Goal: Task Accomplishment & Management: Use online tool/utility

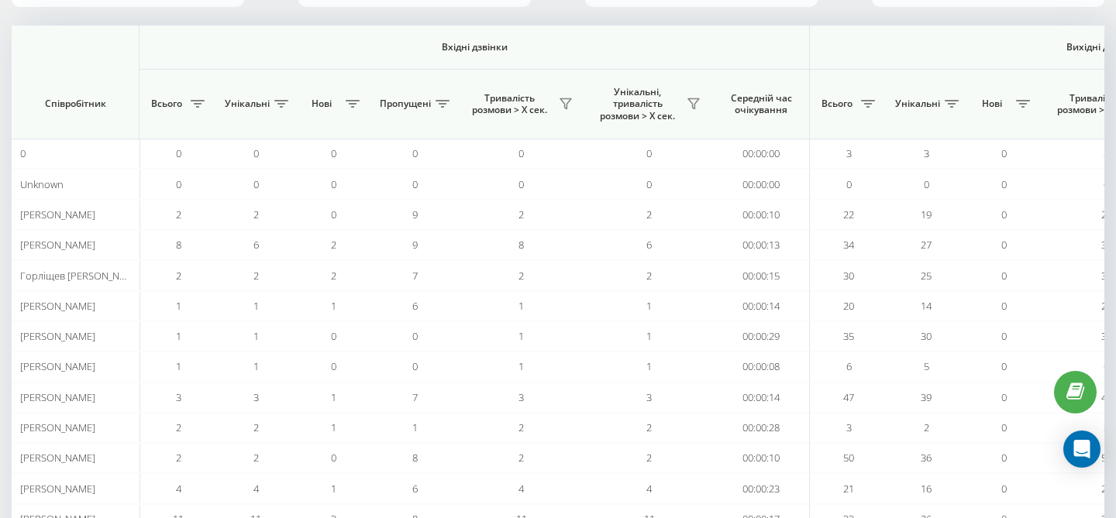
scroll to position [0, 1069]
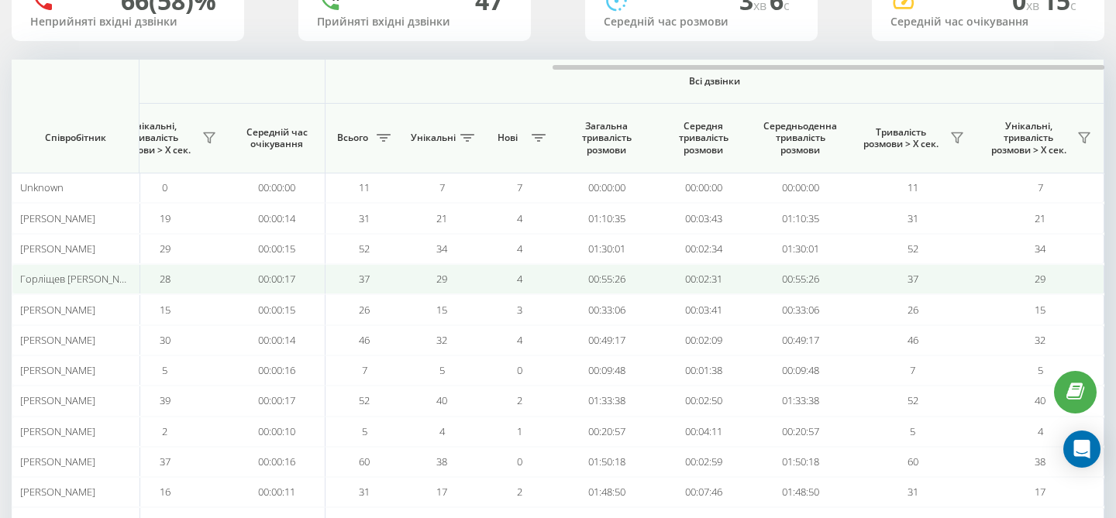
scroll to position [139, 0]
click at [632, 296] on td "00:33:06" at bounding box center [606, 309] width 97 height 30
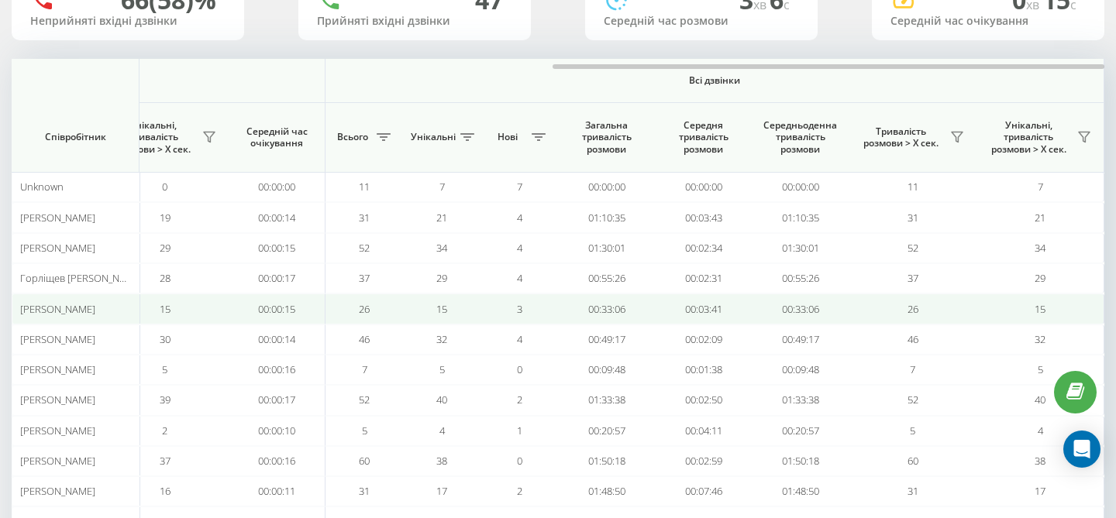
click at [635, 297] on td "00:33:06" at bounding box center [606, 309] width 97 height 30
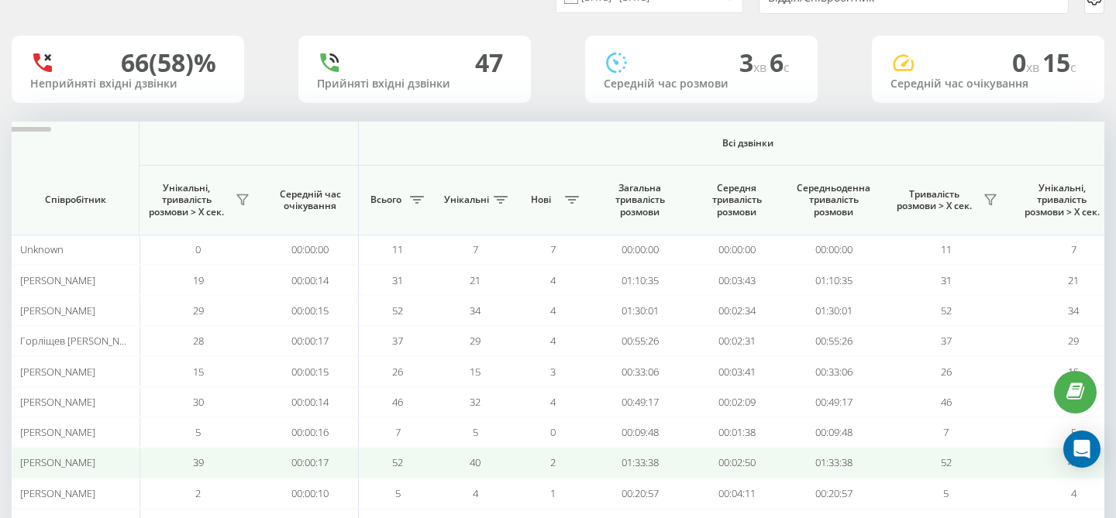
scroll to position [60, 0]
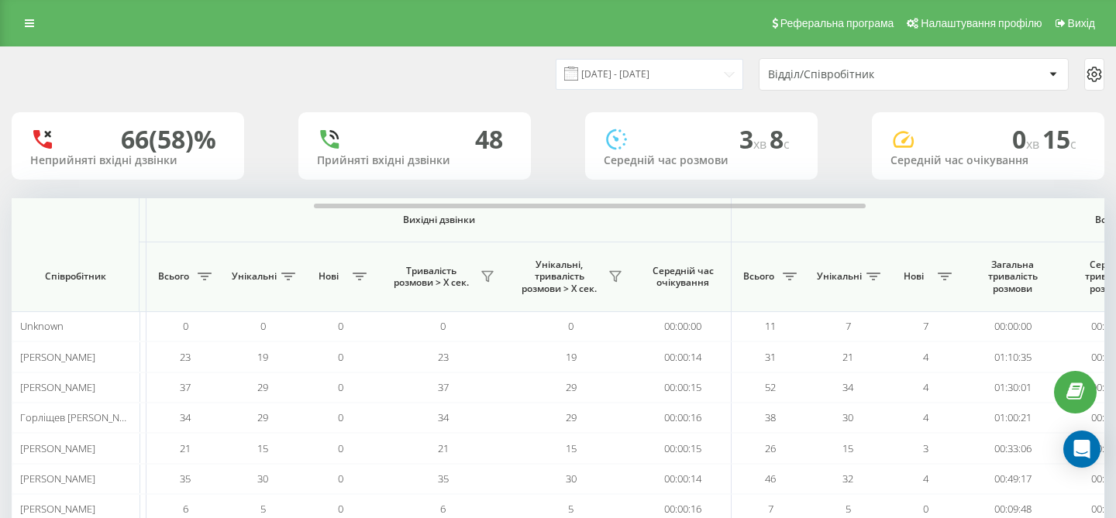
scroll to position [0, 641]
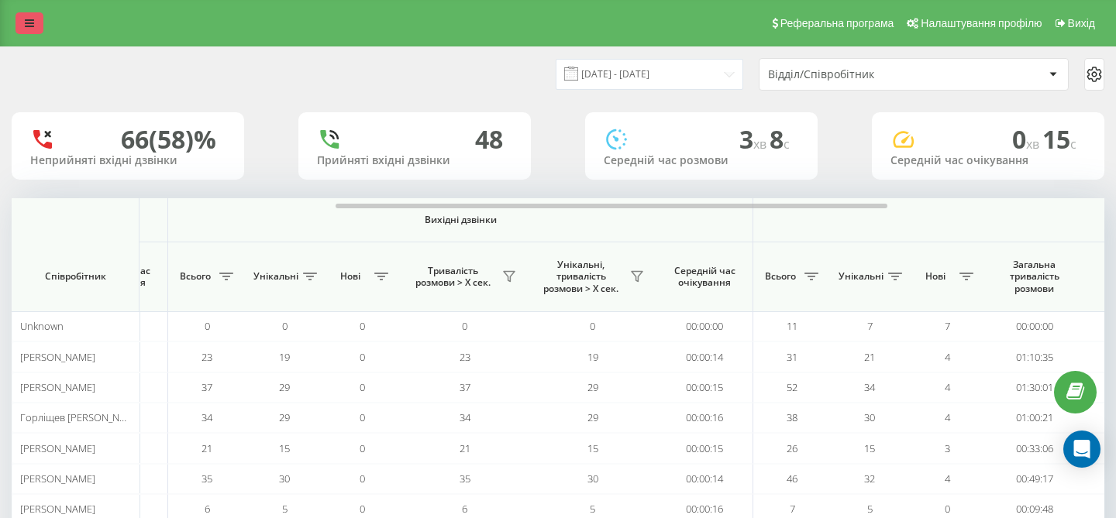
click at [33, 21] on icon at bounding box center [29, 23] width 9 height 11
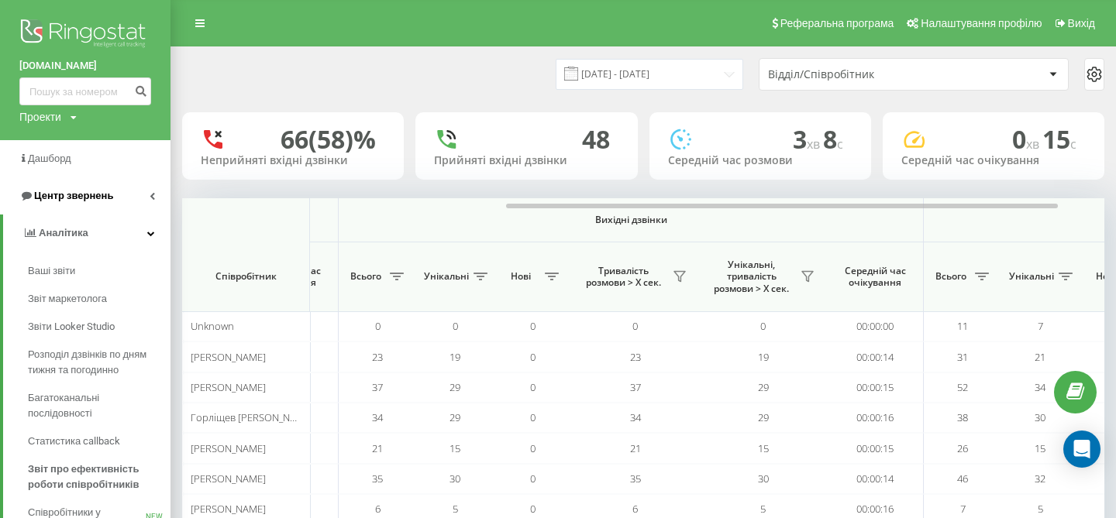
click at [89, 196] on span "Центр звернень" at bounding box center [73, 196] width 79 height 12
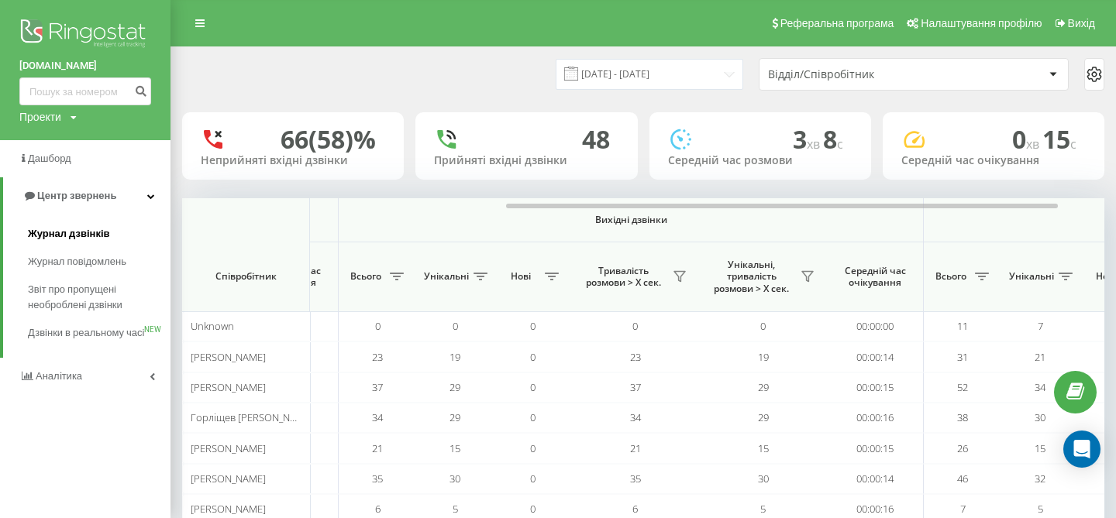
click at [88, 230] on span "Журнал дзвінків" at bounding box center [69, 233] width 82 height 15
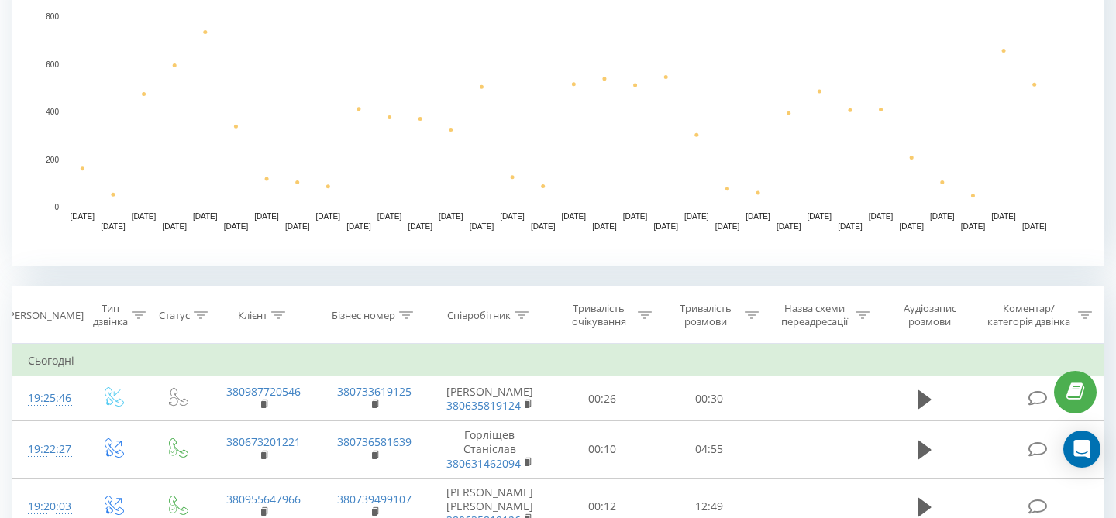
scroll to position [379, 0]
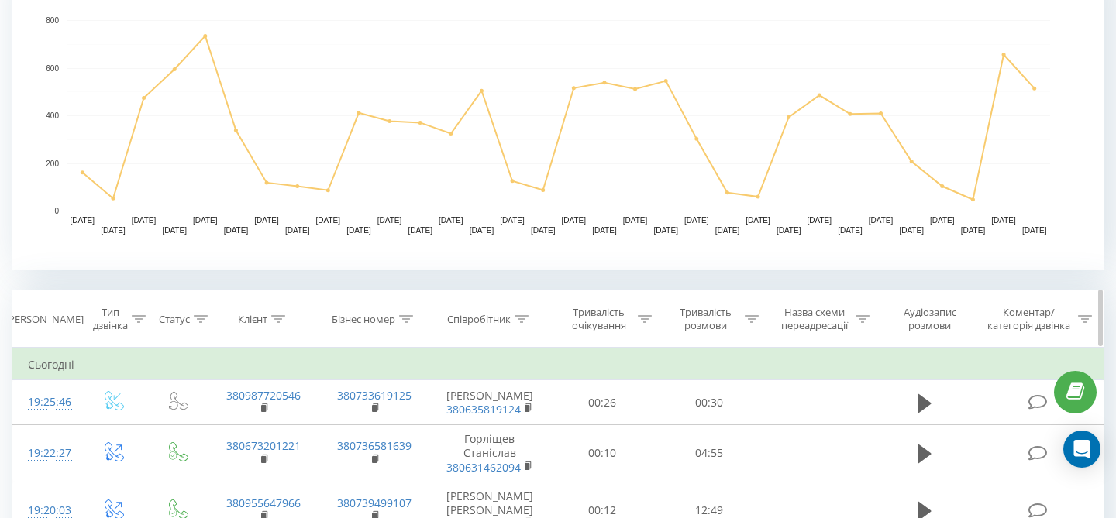
click at [493, 311] on th "Співробітник" at bounding box center [489, 319] width 119 height 57
click at [496, 318] on div "Співробітник" at bounding box center [479, 319] width 64 height 13
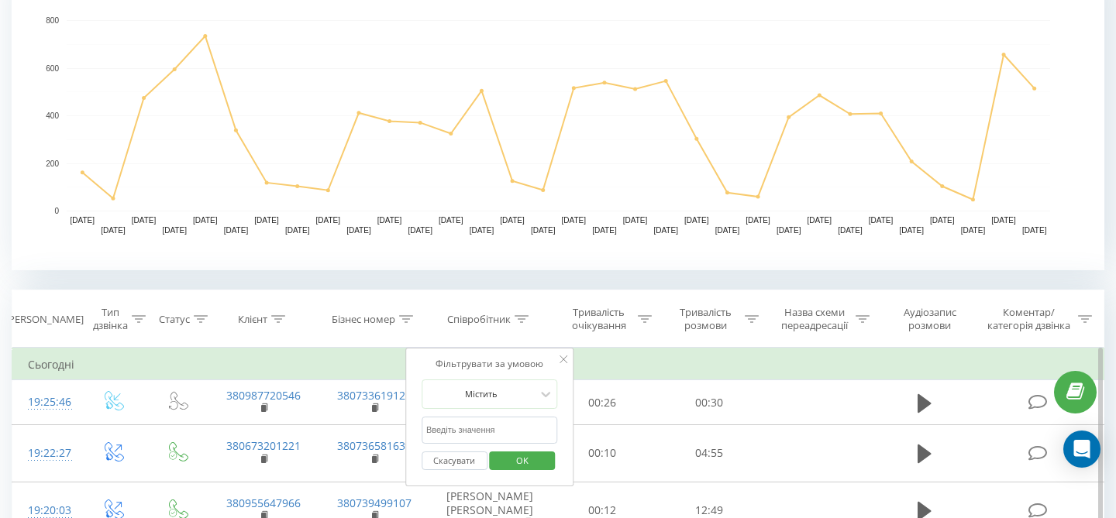
click at [480, 423] on input "text" at bounding box center [489, 430] width 136 height 27
type input "Горл"
click at [525, 467] on span "OK" at bounding box center [521, 461] width 43 height 24
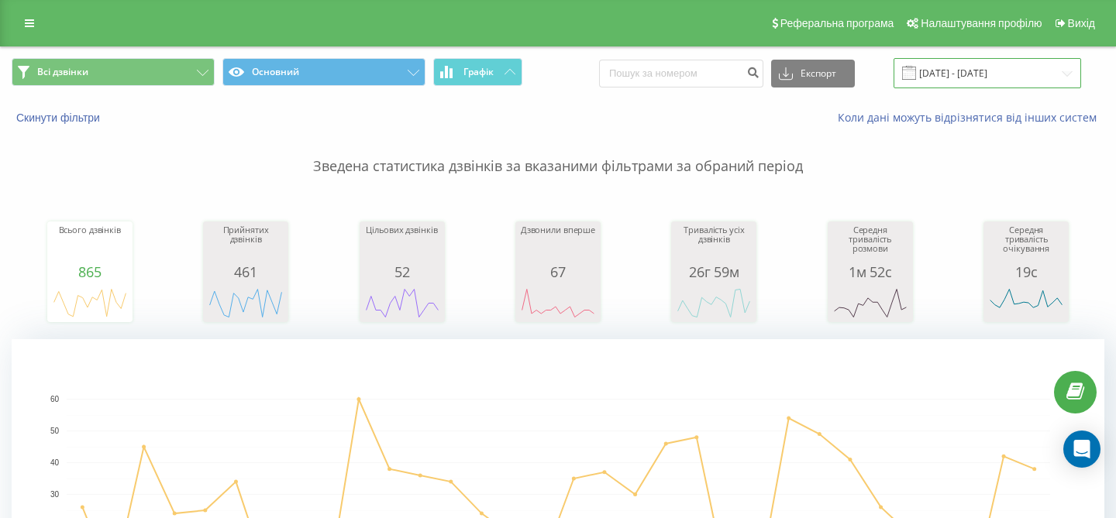
click at [998, 65] on input "[DATE] - [DATE]" at bounding box center [986, 73] width 187 height 30
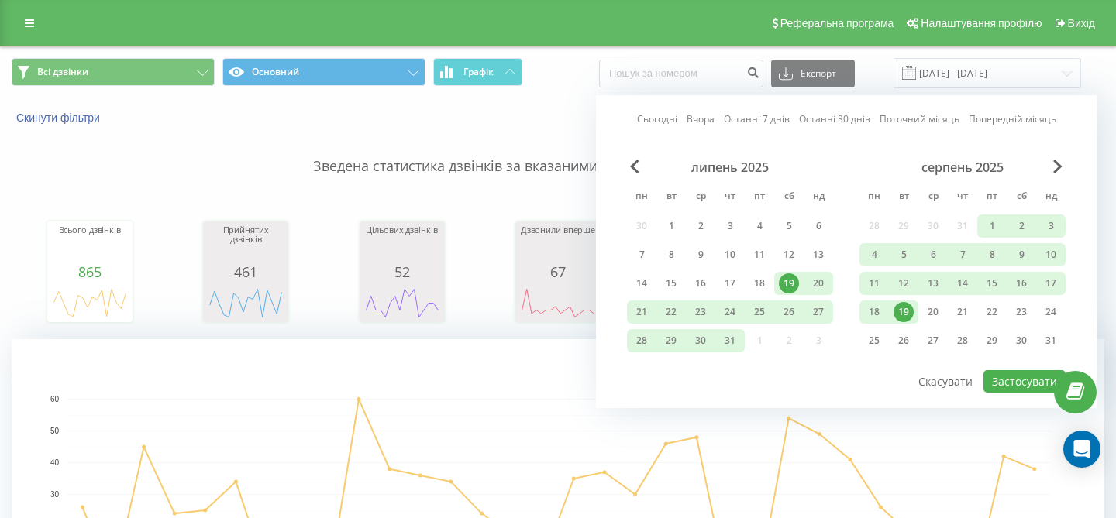
click at [906, 316] on div "19" at bounding box center [903, 312] width 20 height 20
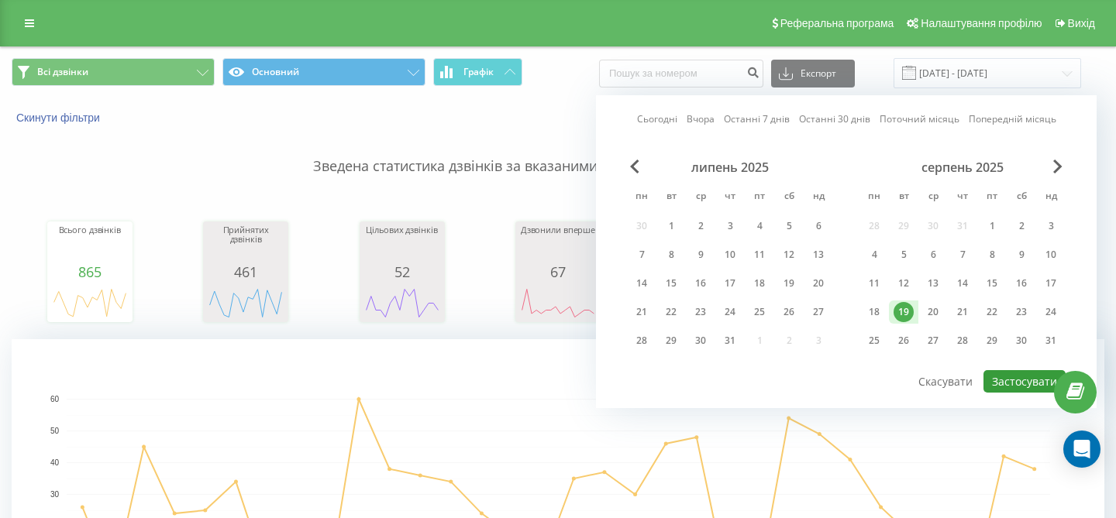
click at [1004, 383] on button "Застосувати" at bounding box center [1024, 381] width 82 height 22
type input "[DATE] - [DATE]"
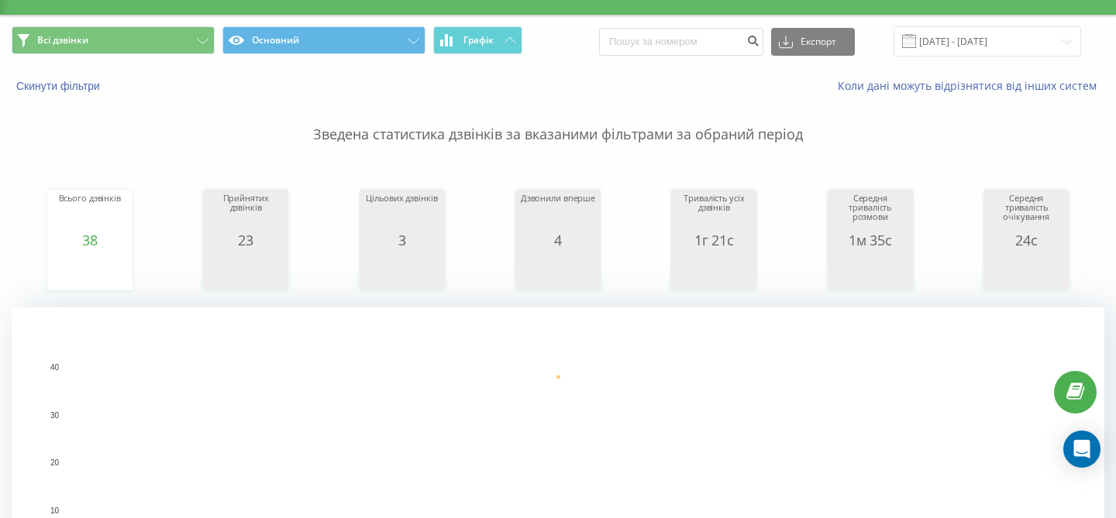
scroll to position [33, 0]
